Goal: Task Accomplishment & Management: Use online tool/utility

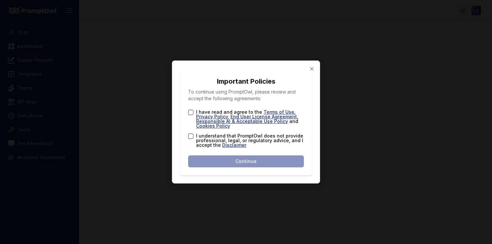
click at [187, 109] on div "Important Policies To continue using PromptOwl, please review and accept the fo…" at bounding box center [246, 122] width 132 height 107
click at [191, 139] on div "I understand that PromptOwl does not provide professional, legal, or regulatory…" at bounding box center [246, 141] width 116 height 14
click at [191, 135] on button "I understand that PromptOwl does not provide professional, legal, or regulatory…" at bounding box center [190, 136] width 5 height 5
click at [191, 114] on button "I have read and agree to the Terms of Use , Privacy Policy , End User License A…" at bounding box center [190, 112] width 5 height 5
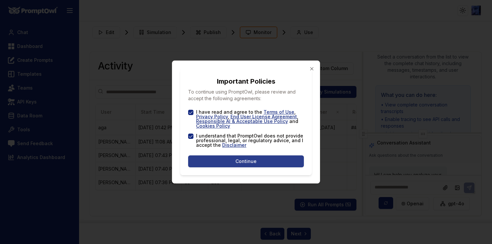
click at [212, 161] on button "Continue" at bounding box center [246, 162] width 116 height 12
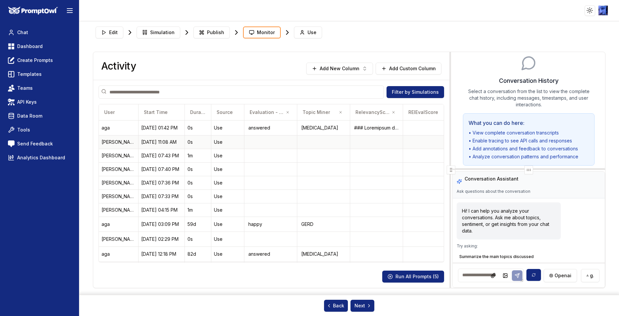
click at [370, 141] on td at bounding box center [376, 142] width 53 height 14
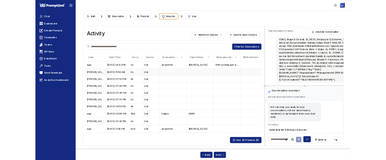
scroll to position [3254, 0]
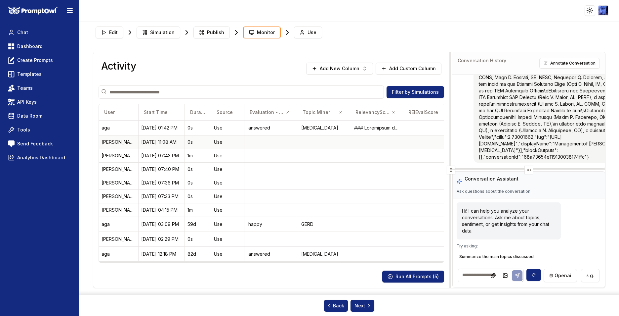
click at [252, 143] on div at bounding box center [251, 142] width 8 height 8
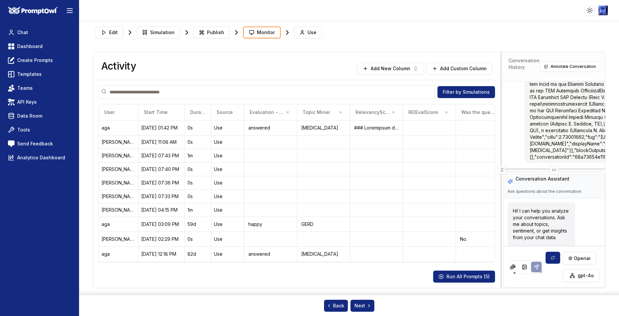
drag, startPoint x: 450, startPoint y: 169, endPoint x: 634, endPoint y: 176, distance: 183.4
click at [492, 176] on html "Toggle theme Toggle user menu Chat Dashboard Create Prompts Templates Teams API…" at bounding box center [309, 158] width 619 height 316
drag, startPoint x: 503, startPoint y: 170, endPoint x: 568, endPoint y: 170, distance: 64.9
click at [492, 170] on div "Activity Add New Column Add Custom Column Filter by Simulations User Start Time…" at bounding box center [349, 170] width 512 height 236
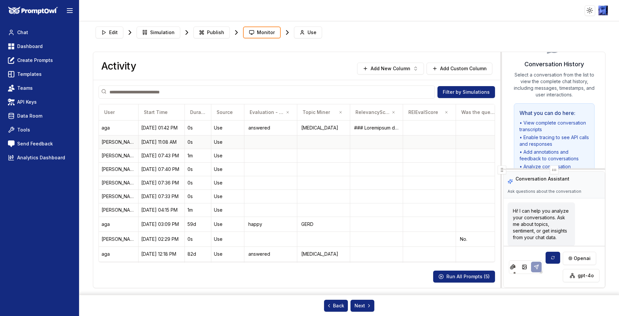
click at [370, 142] on td at bounding box center [376, 142] width 53 height 14
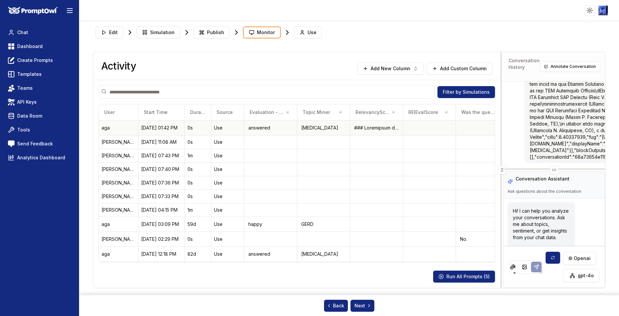
click at [386, 128] on td at bounding box center [429, 127] width 53 height 15
